Goal: Information Seeking & Learning: Check status

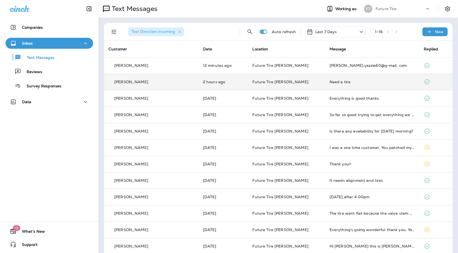
click at [307, 80] on td "Future Tire [PERSON_NAME]" at bounding box center [286, 82] width 77 height 16
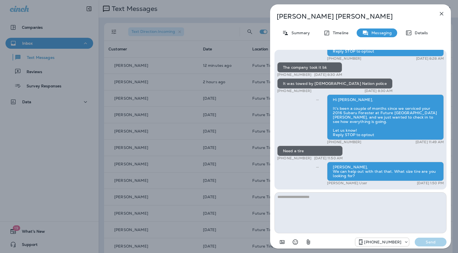
click at [167, 126] on div "[PERSON_NAME] Summary Timeline Messaging Details Hi [PERSON_NAME], It’s been a …" at bounding box center [229, 126] width 458 height 253
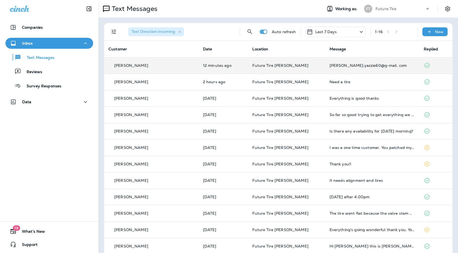
click at [287, 63] on td "Future Tire [PERSON_NAME]" at bounding box center [286, 65] width 77 height 16
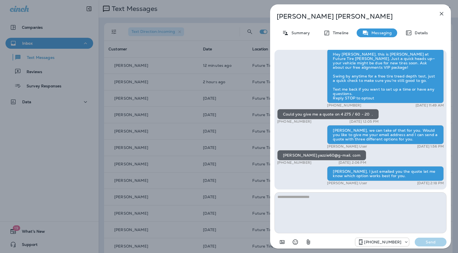
click at [216, 141] on div "[PERSON_NAME] Summary Timeline Messaging Details Hey [PERSON_NAME], this is [PE…" at bounding box center [229, 126] width 458 height 253
